Goal: Task Accomplishment & Management: Complete application form

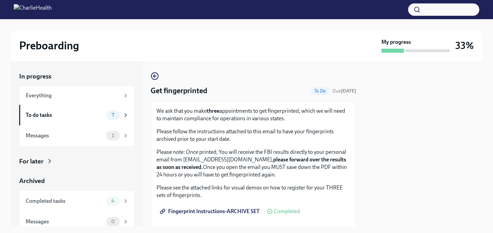
scroll to position [12, 0]
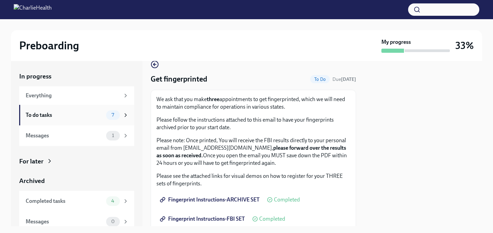
click at [44, 113] on div "To do tasks" at bounding box center [65, 115] width 78 height 8
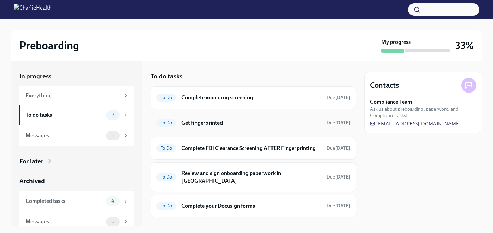
click at [243, 119] on h6 "Get fingerprinted" at bounding box center [251, 123] width 140 height 8
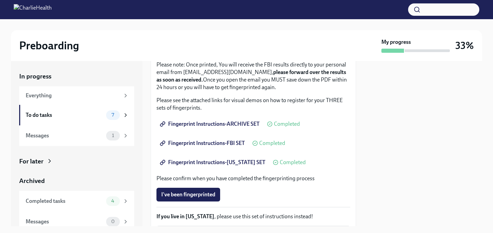
scroll to position [92, 0]
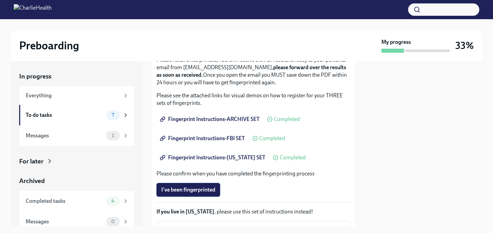
click at [184, 190] on span "I've been fingerprinted" at bounding box center [188, 189] width 54 height 7
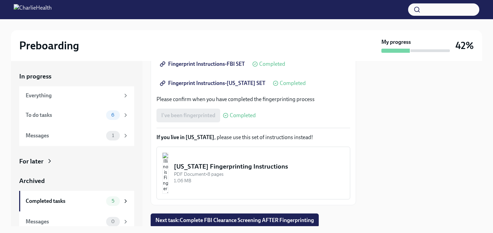
scroll to position [189, 0]
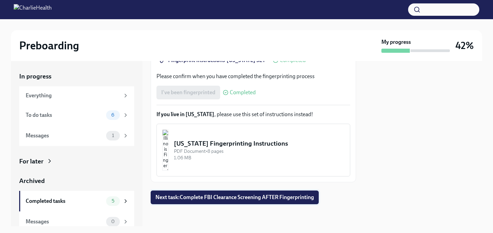
click at [235, 196] on span "Next task : Complete FBI Clearance Screening AFTER Fingerprinting" at bounding box center [234, 197] width 158 height 7
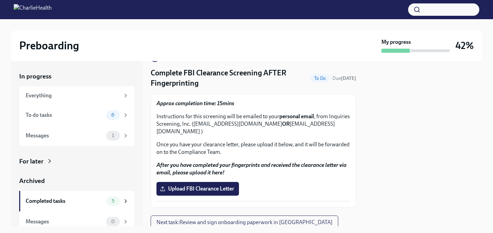
scroll to position [20, 0]
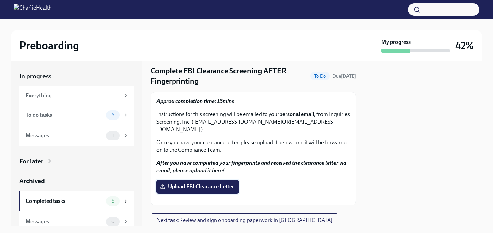
click at [201, 183] on span "Upload FBI Clearance Letter" at bounding box center [197, 186] width 73 height 7
click at [0, 0] on input "Upload FBI Clearance Letter" at bounding box center [0, 0] width 0 height 0
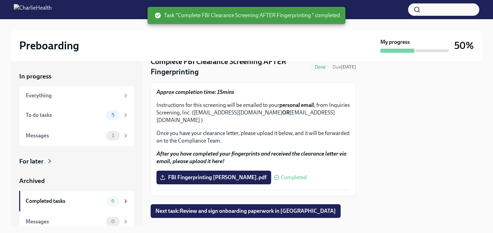
scroll to position [35, 0]
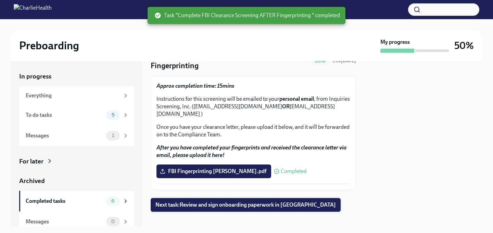
click at [215, 201] on span "Next task : Review and sign onboarding paperwork in [GEOGRAPHIC_DATA]" at bounding box center [245, 204] width 180 height 7
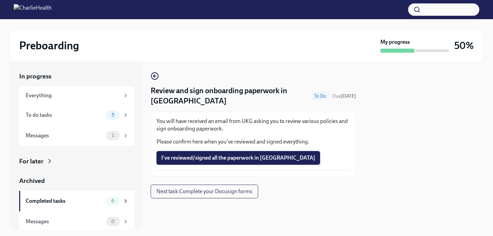
click at [210, 158] on span "I've reviewed/signed all the paperwork in [GEOGRAPHIC_DATA]" at bounding box center [238, 157] width 154 height 7
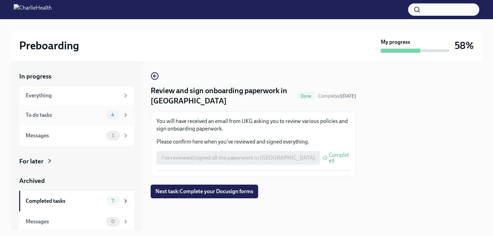
click at [61, 111] on div "To do tasks 4" at bounding box center [77, 115] width 103 height 10
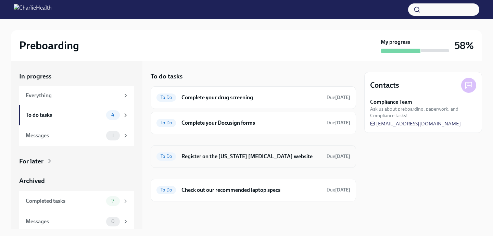
click at [255, 157] on h6 "Register on the [US_STATE] [MEDICAL_DATA] website" at bounding box center [251, 157] width 140 height 8
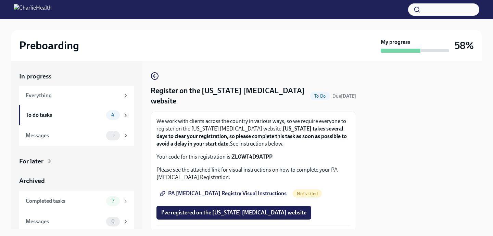
scroll to position [24, 0]
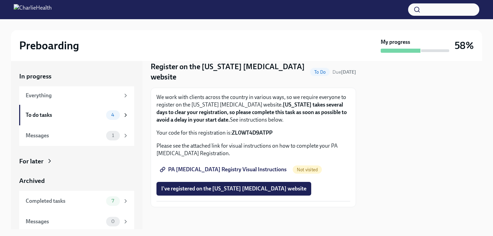
click at [225, 170] on span "PA [MEDICAL_DATA] Registry Visual Instructions" at bounding box center [223, 169] width 125 height 7
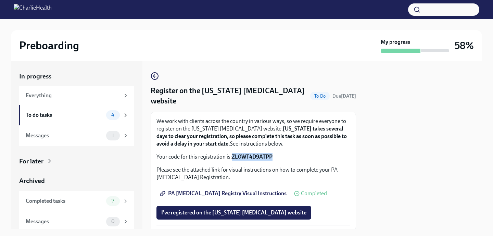
drag, startPoint x: 281, startPoint y: 156, endPoint x: 232, endPoint y: 160, distance: 49.1
click at [232, 160] on p "Your code for this registration is: ZL0WT4D9ATPP" at bounding box center [253, 157] width 194 height 8
copy strong "ZL0WT4D9ATPP"
click at [295, 155] on p "Your code for this registration is: ZL0WT4D9ATPP" at bounding box center [253, 157] width 194 height 8
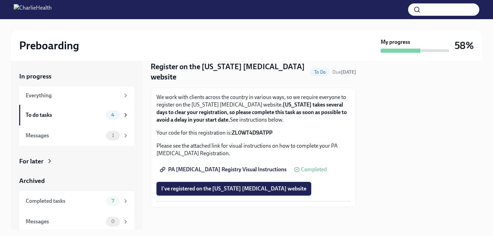
click at [239, 187] on span "I've registered on the [US_STATE] [MEDICAL_DATA] website" at bounding box center [233, 188] width 145 height 7
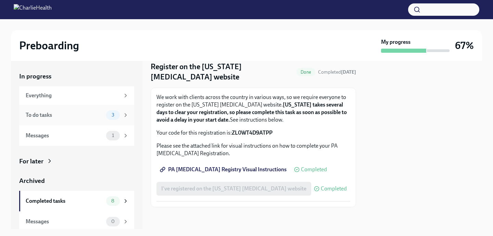
click at [81, 114] on div "To do tasks" at bounding box center [65, 115] width 78 height 8
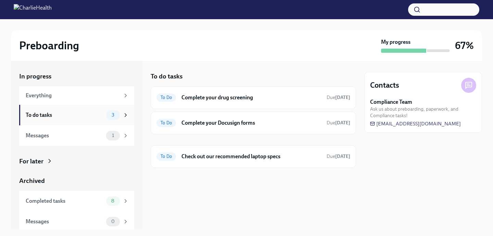
click at [77, 121] on div "To do tasks 3" at bounding box center [76, 115] width 115 height 21
